Goal: Navigation & Orientation: Find specific page/section

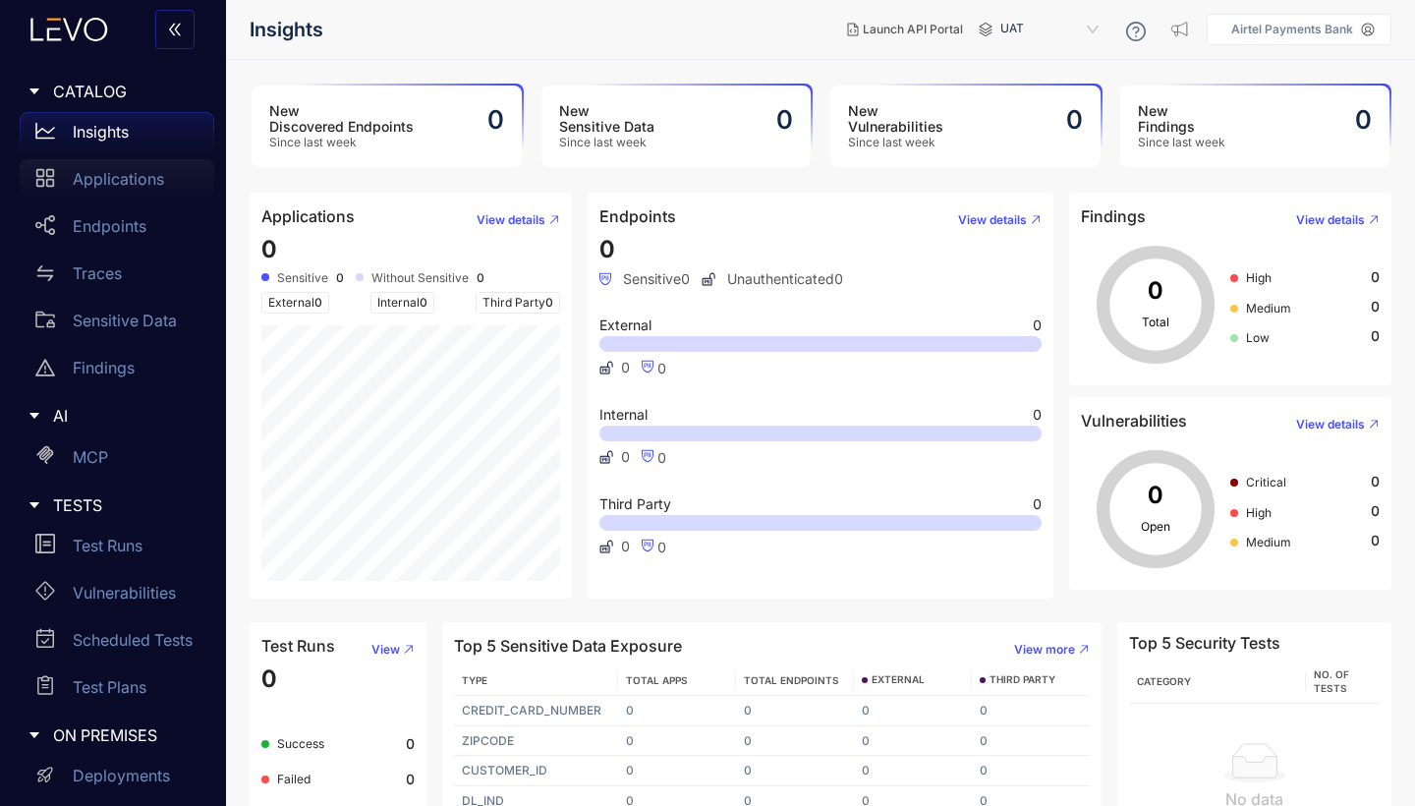
click at [116, 172] on p "Applications" at bounding box center [118, 179] width 91 height 18
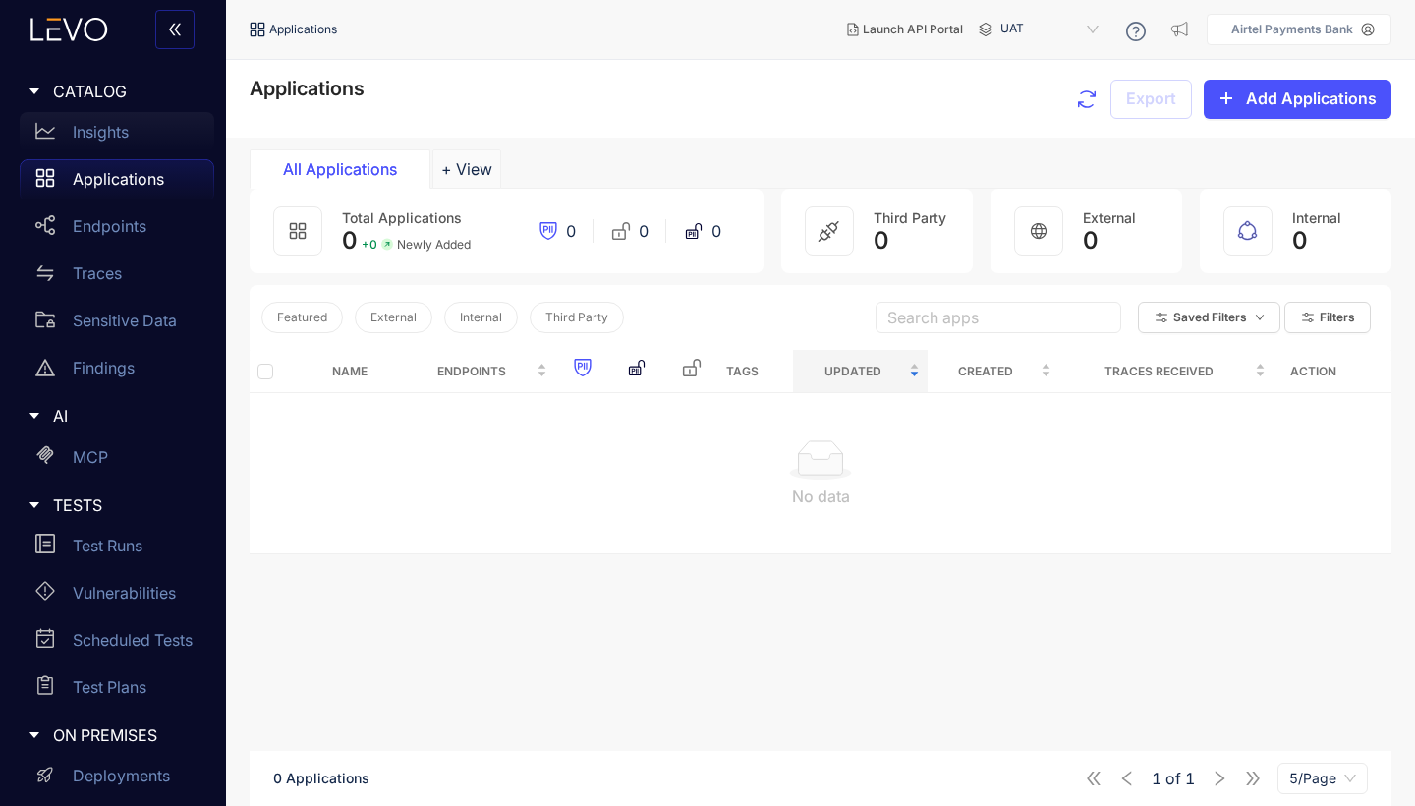
click at [105, 137] on p "Insights" at bounding box center [101, 132] width 56 height 18
